Goal: Task Accomplishment & Management: Use online tool/utility

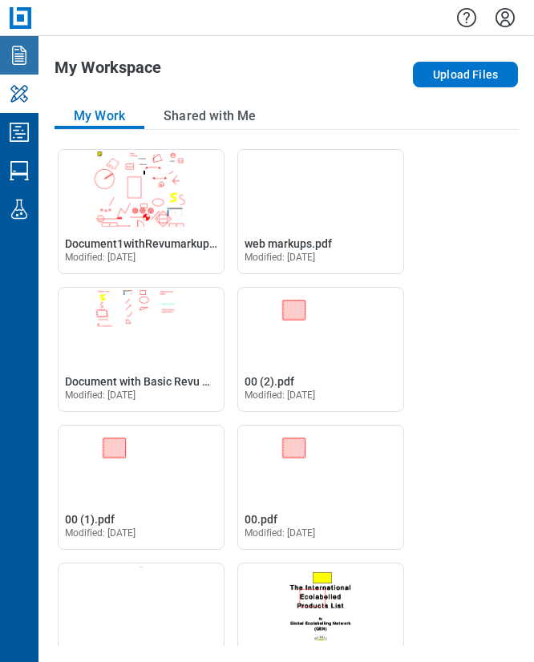
click at [27, 67] on icon "Documents" at bounding box center [19, 55] width 26 height 26
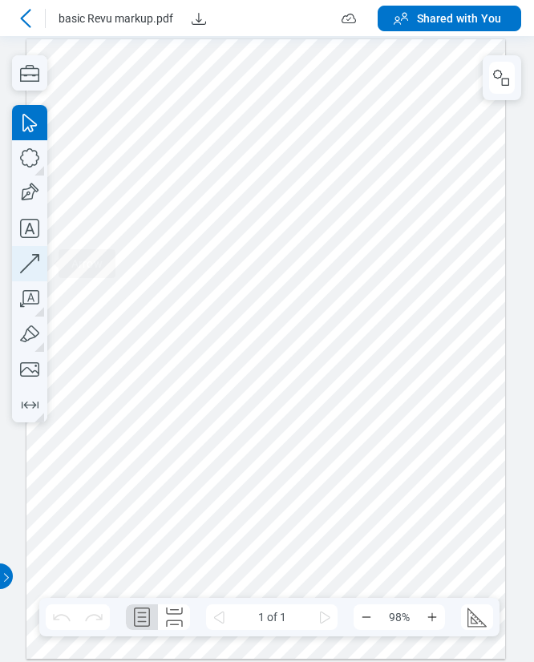
click at [32, 626] on icon "button" at bounding box center [267, 626] width 534 height 0
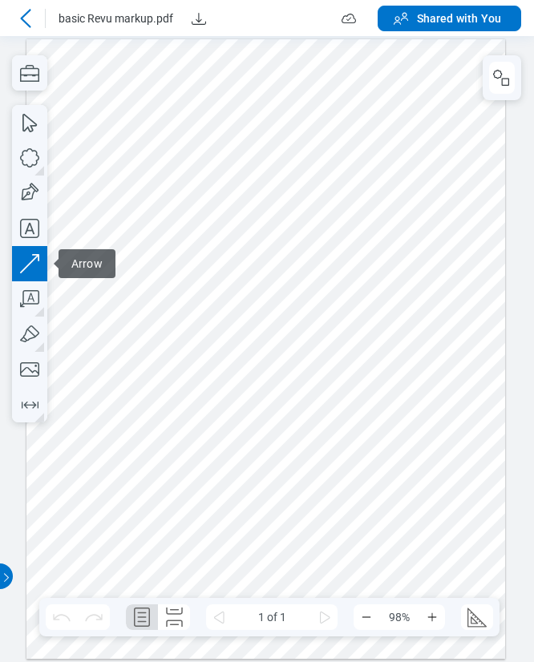
drag, startPoint x: 409, startPoint y: 423, endPoint x: 422, endPoint y: 390, distance: 35.6
click at [422, 390] on div at bounding box center [265, 348] width 478 height 619
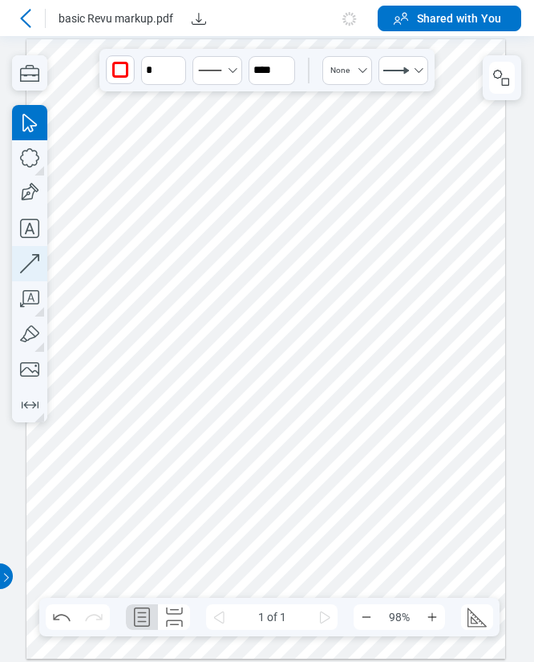
click at [34, 263] on icon "button" at bounding box center [267, 313] width 534 height 626
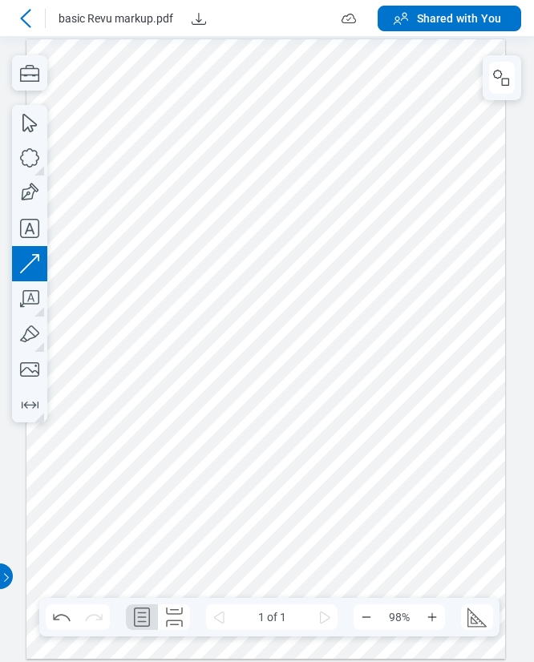
drag, startPoint x: 344, startPoint y: 503, endPoint x: 375, endPoint y: 405, distance: 103.1
click at [375, 405] on div at bounding box center [265, 348] width 478 height 619
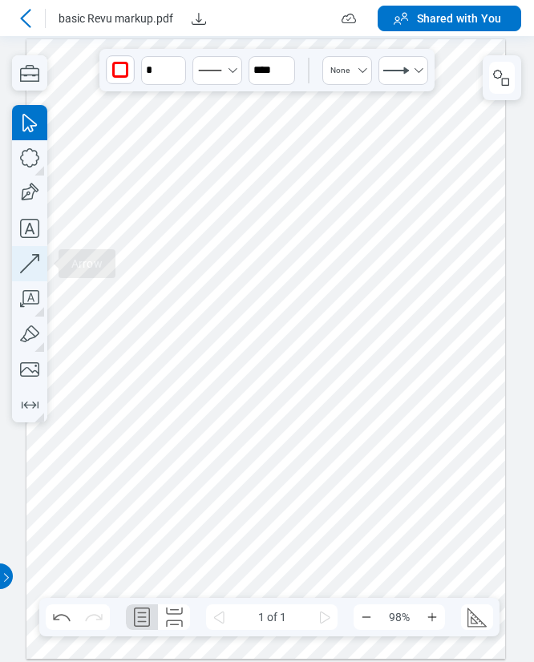
click at [34, 265] on icon "button" at bounding box center [267, 313] width 534 height 626
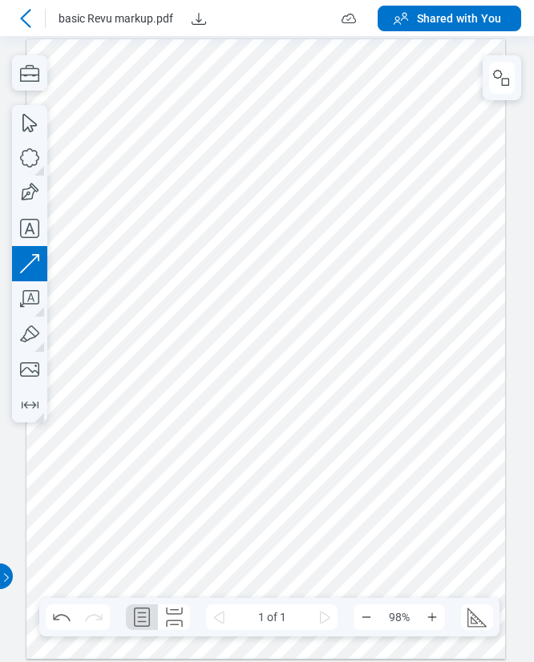
drag, startPoint x: 87, startPoint y: 434, endPoint x: 143, endPoint y: 333, distance: 115.9
click at [143, 333] on div at bounding box center [265, 348] width 478 height 619
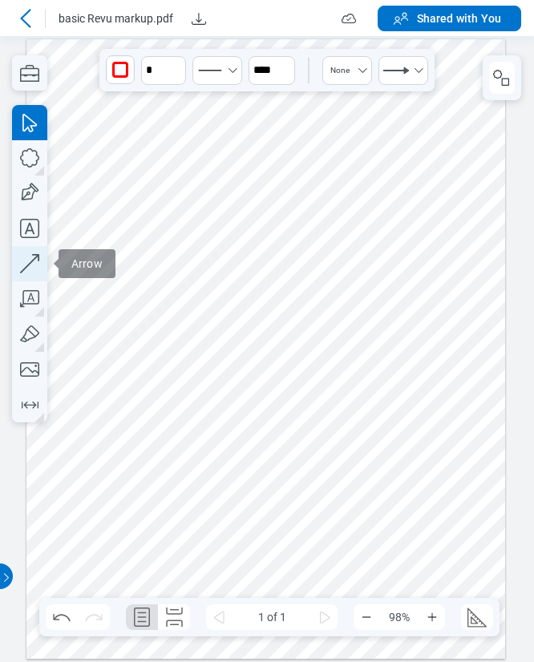
click at [29, 626] on icon "button" at bounding box center [267, 626] width 534 height 0
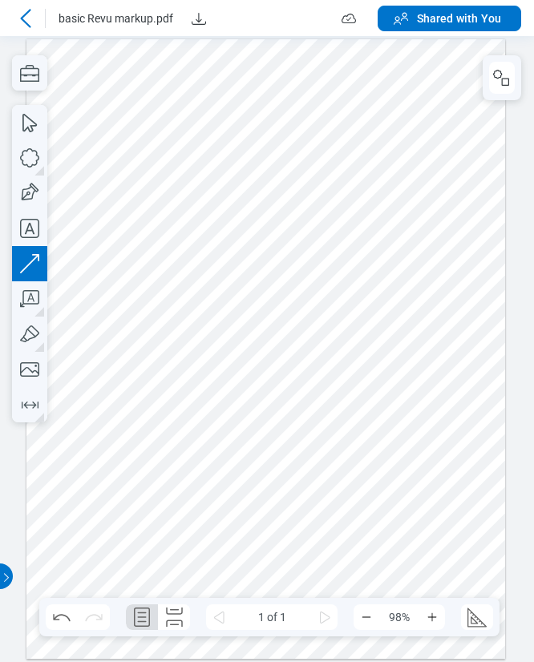
drag, startPoint x: 152, startPoint y: 555, endPoint x: 251, endPoint y: 534, distance: 100.9
click at [251, 534] on div at bounding box center [265, 348] width 478 height 619
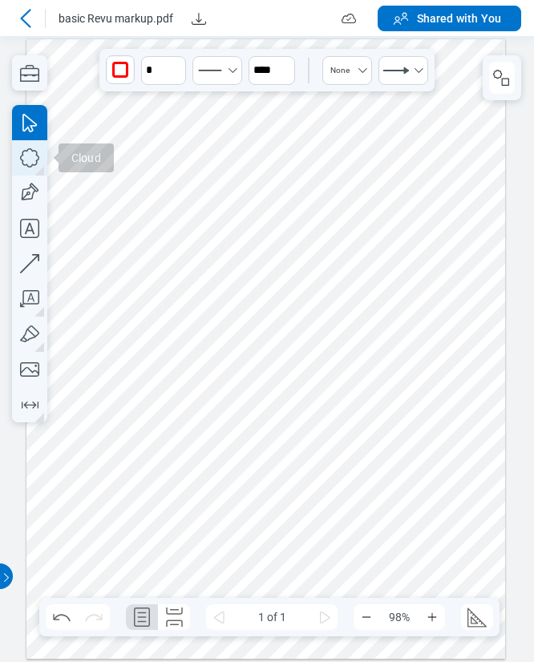
click at [31, 160] on icon "button" at bounding box center [29, 157] width 35 height 35
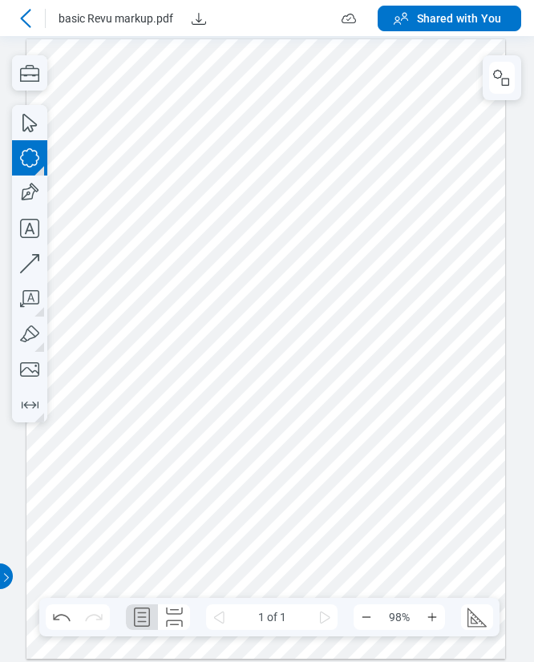
drag, startPoint x: 132, startPoint y: 512, endPoint x: 212, endPoint y: 559, distance: 93.0
click at [258, 574] on div at bounding box center [265, 348] width 478 height 619
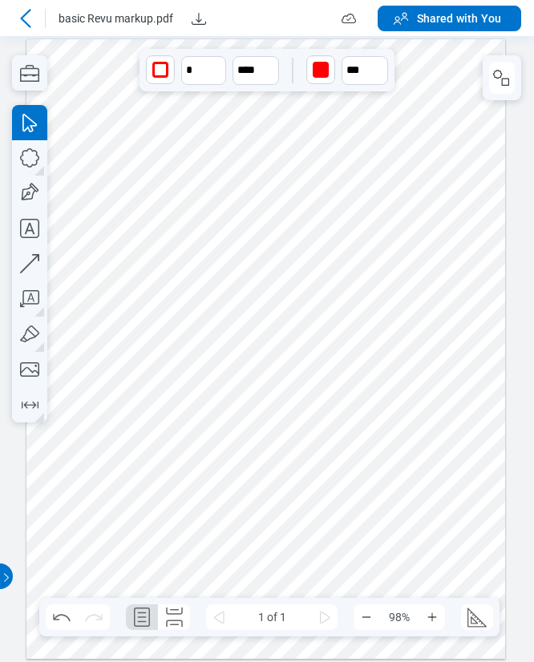
click at [32, 18] on icon at bounding box center [25, 18] width 19 height 19
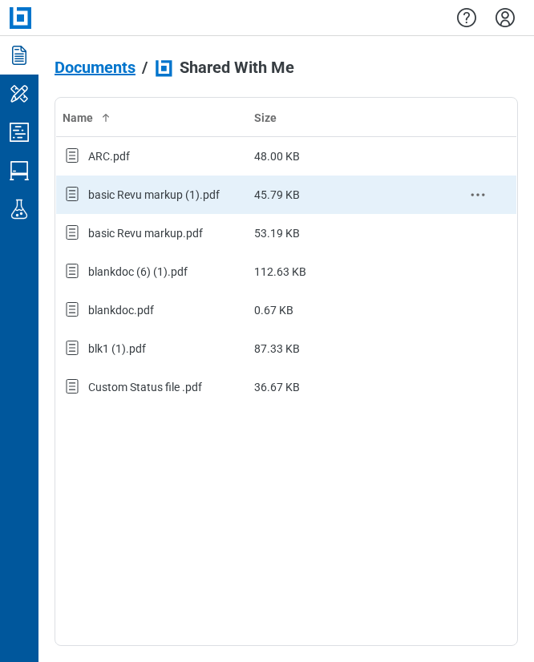
click at [165, 199] on div "basic Revu markup (1).pdf" at bounding box center [153, 195] width 131 height 16
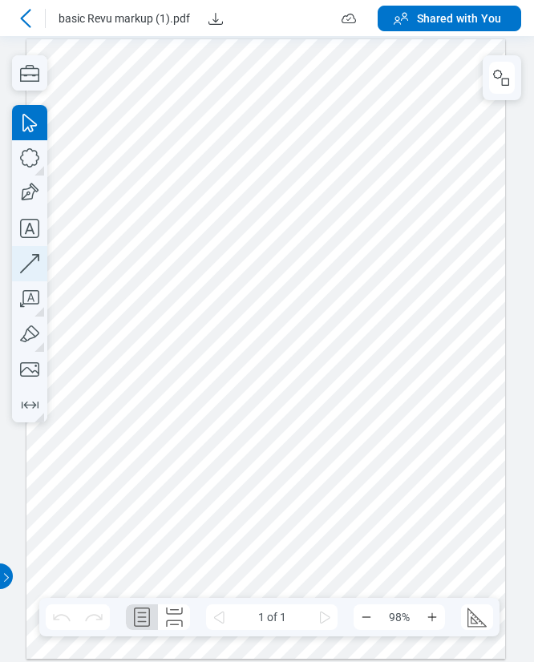
click at [31, 257] on icon "button" at bounding box center [29, 263] width 35 height 35
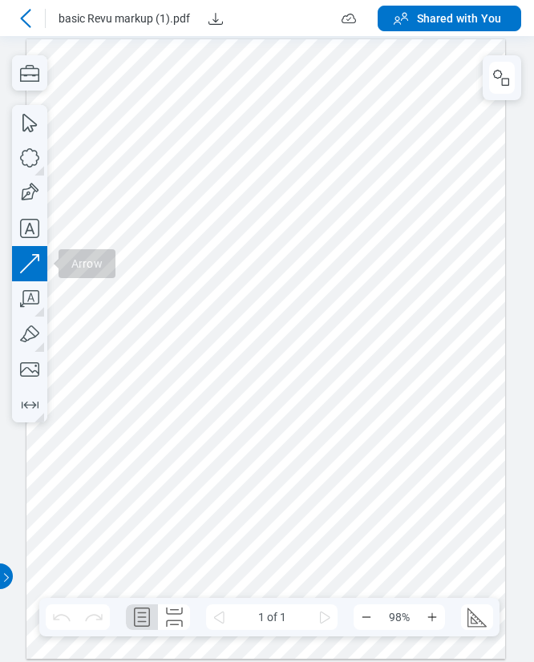
drag, startPoint x: 114, startPoint y: 372, endPoint x: 115, endPoint y: 315, distance: 56.9
click at [136, 330] on div at bounding box center [265, 348] width 478 height 619
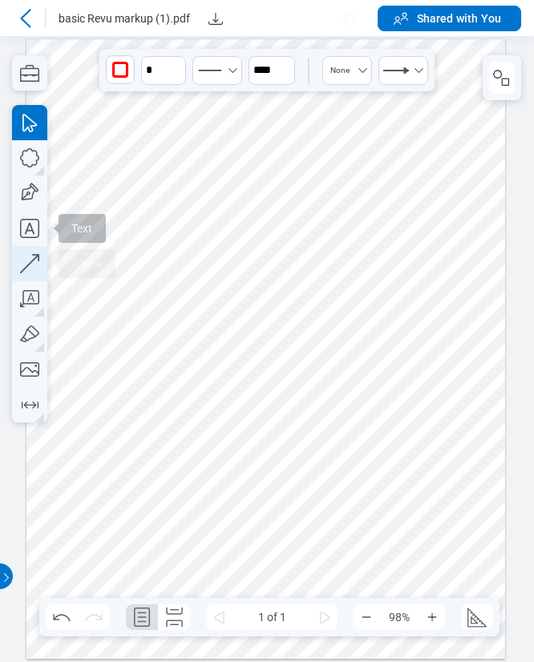
click at [28, 256] on icon "button" at bounding box center [29, 263] width 35 height 35
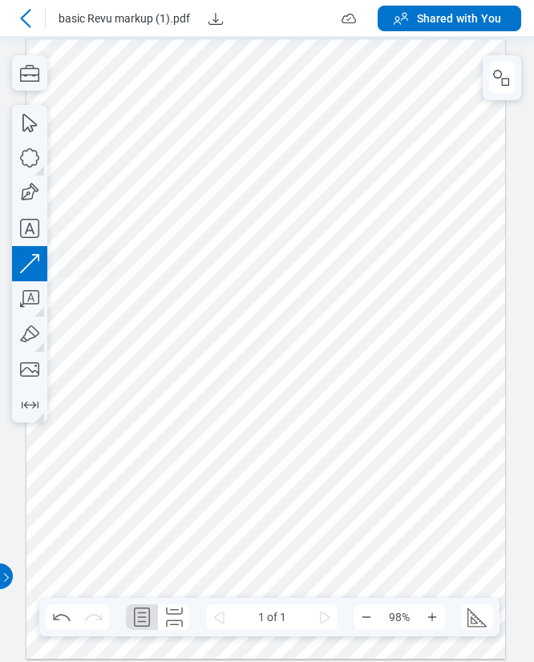
drag, startPoint x: 194, startPoint y: 342, endPoint x: 221, endPoint y: 308, distance: 43.9
click at [221, 308] on div at bounding box center [265, 348] width 478 height 619
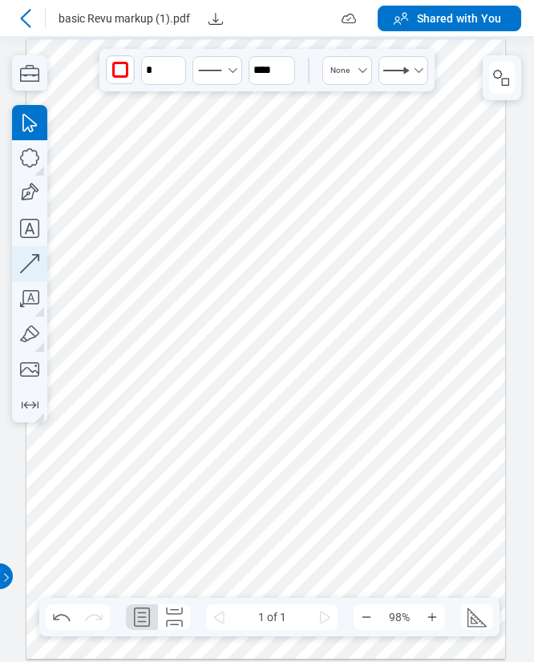
click at [27, 260] on icon "button" at bounding box center [29, 263] width 35 height 35
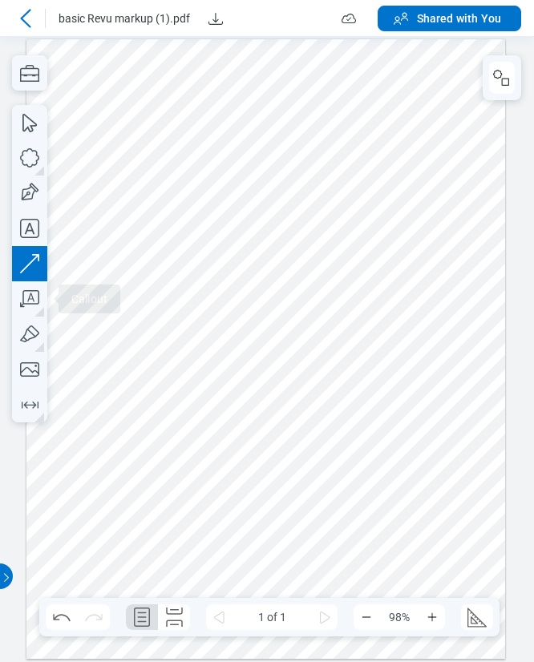
drag, startPoint x: 179, startPoint y: 538, endPoint x: 279, endPoint y: 534, distance: 99.4
click at [279, 534] on div at bounding box center [265, 348] width 478 height 619
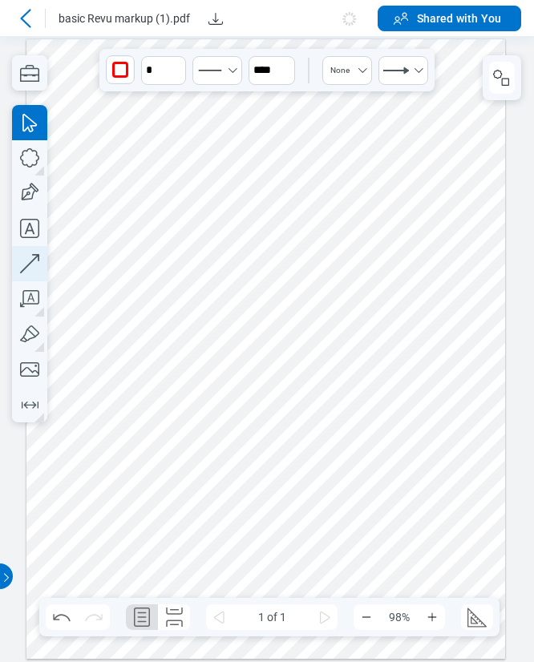
click at [34, 270] on icon "button" at bounding box center [29, 263] width 35 height 35
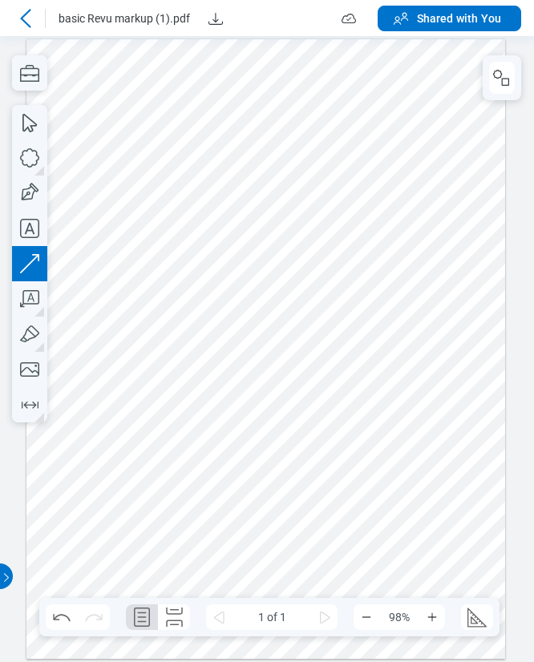
drag, startPoint x: 239, startPoint y: 555, endPoint x: 324, endPoint y: 555, distance: 85.7
click at [324, 555] on div at bounding box center [265, 348] width 478 height 619
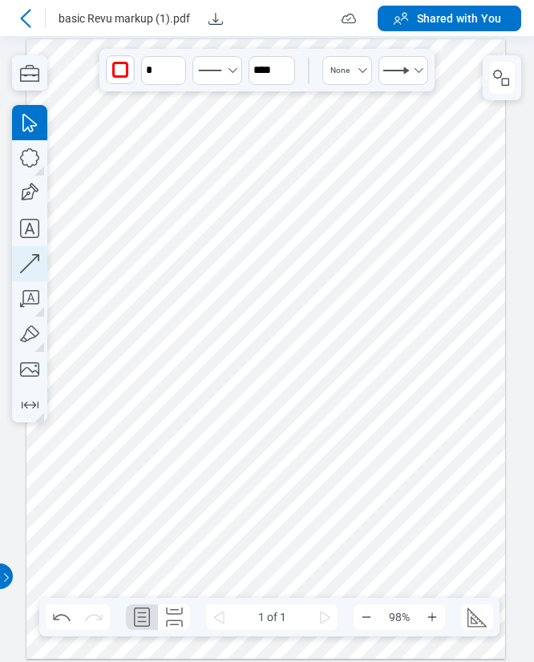
click at [20, 252] on icon "button" at bounding box center [29, 263] width 35 height 35
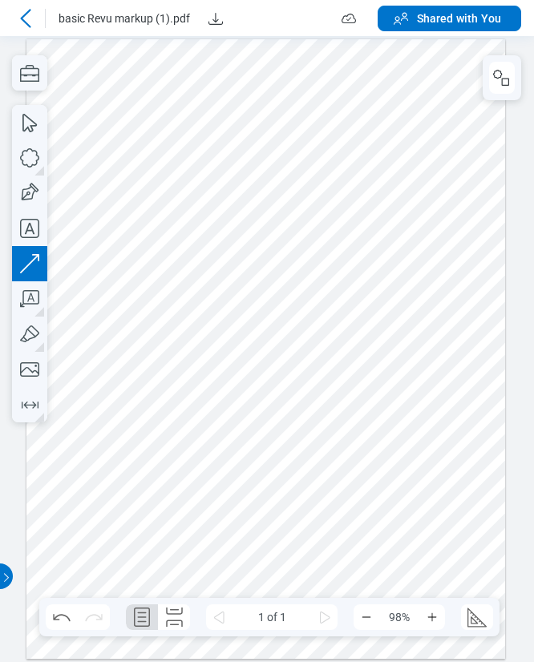
drag, startPoint x: 393, startPoint y: 486, endPoint x: 356, endPoint y: 530, distance: 56.8
click at [356, 530] on div at bounding box center [265, 348] width 478 height 619
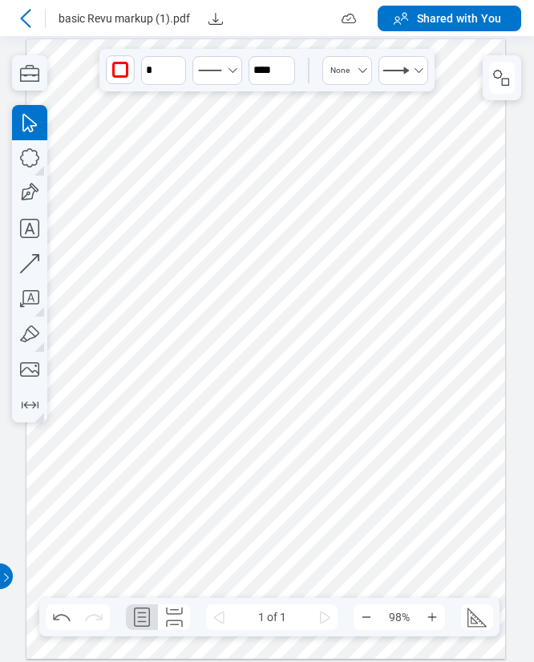
click at [23, 18] on icon at bounding box center [25, 18] width 19 height 19
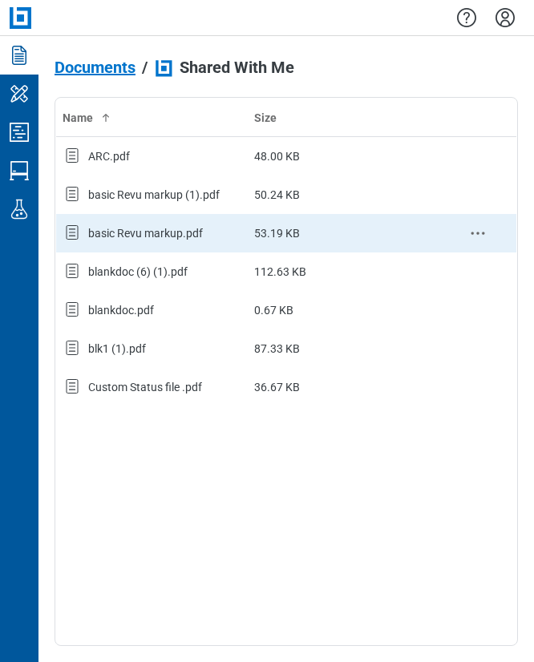
click at [141, 228] on div "basic Revu markup.pdf" at bounding box center [145, 233] width 115 height 16
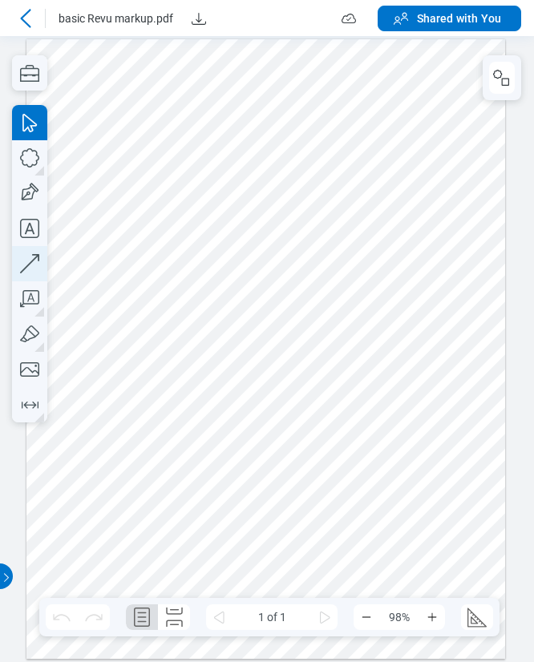
click at [36, 258] on icon "button" at bounding box center [29, 263] width 19 height 19
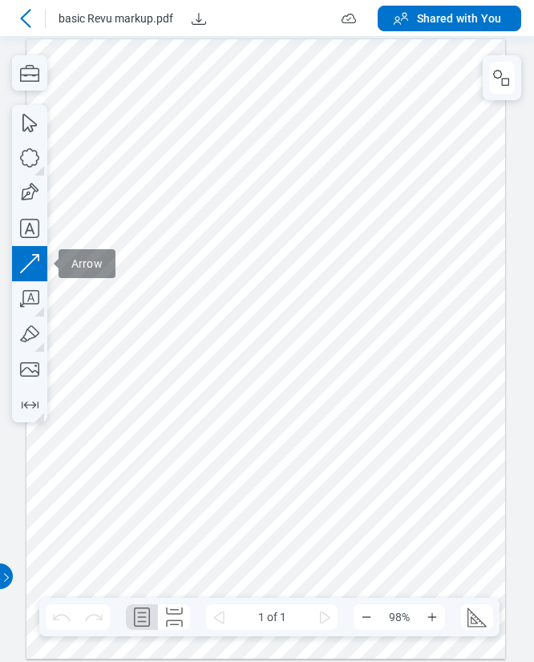
click at [336, 465] on div at bounding box center [265, 348] width 478 height 619
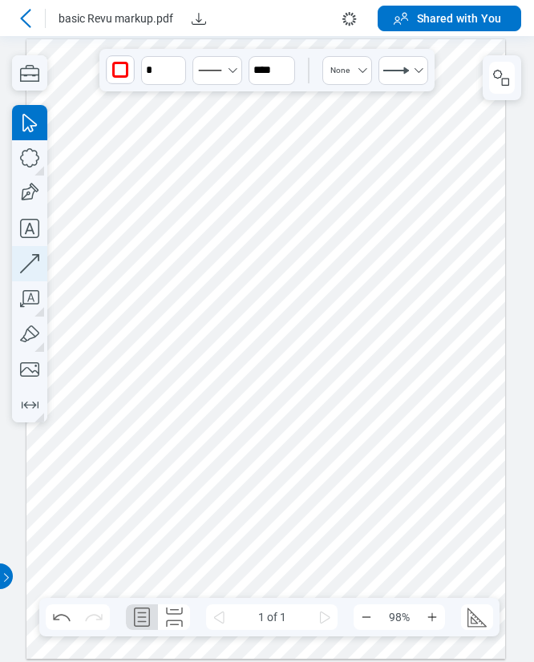
click at [40, 265] on icon "button" at bounding box center [29, 263] width 35 height 35
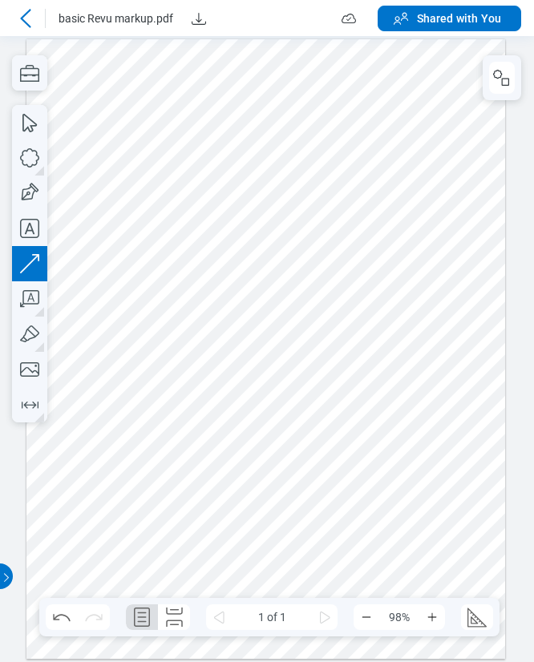
drag, startPoint x: 348, startPoint y: 379, endPoint x: 331, endPoint y: 404, distance: 30.5
click at [331, 404] on div at bounding box center [265, 348] width 478 height 619
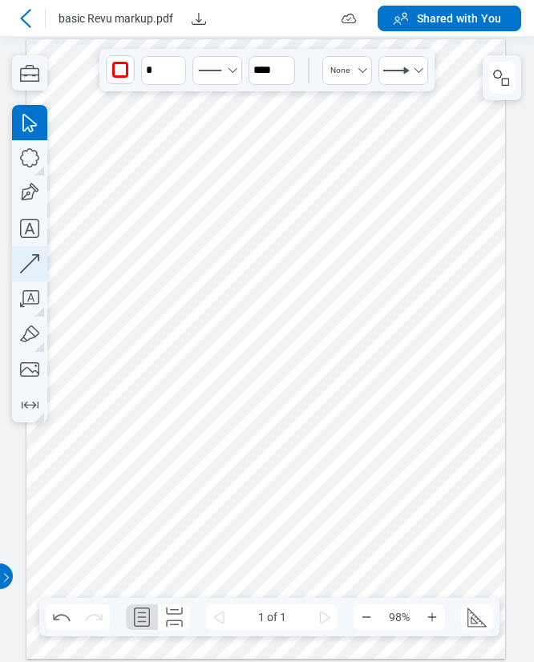
click at [34, 258] on icon "button" at bounding box center [29, 263] width 35 height 35
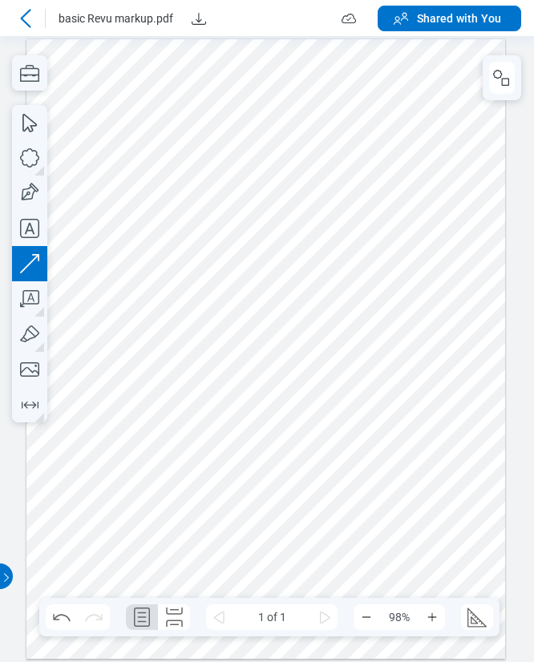
drag, startPoint x: 192, startPoint y: 344, endPoint x: 280, endPoint y: 287, distance: 105.3
click at [280, 287] on div at bounding box center [265, 348] width 478 height 619
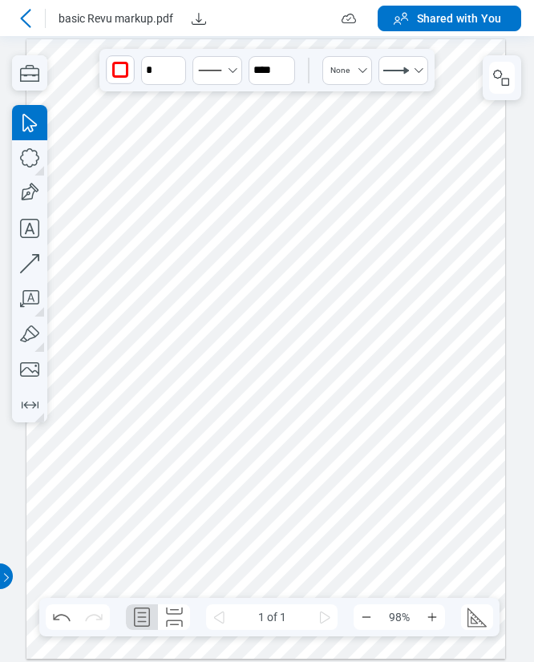
drag, startPoint x: 394, startPoint y: 525, endPoint x: 136, endPoint y: 498, distance: 259.3
click at [394, 525] on div at bounding box center [265, 348] width 478 height 619
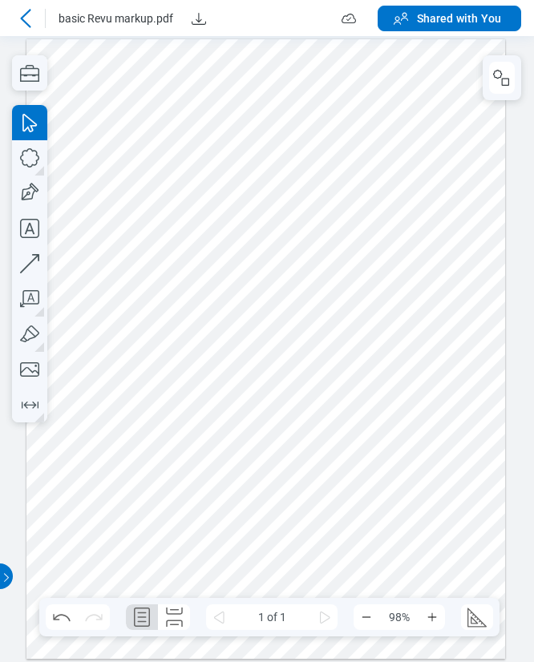
click at [88, 316] on div at bounding box center [265, 348] width 478 height 619
